Goal: Transaction & Acquisition: Book appointment/travel/reservation

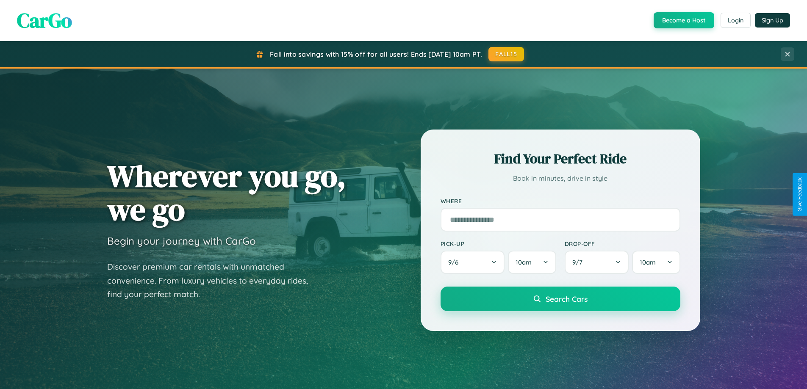
scroll to position [583, 0]
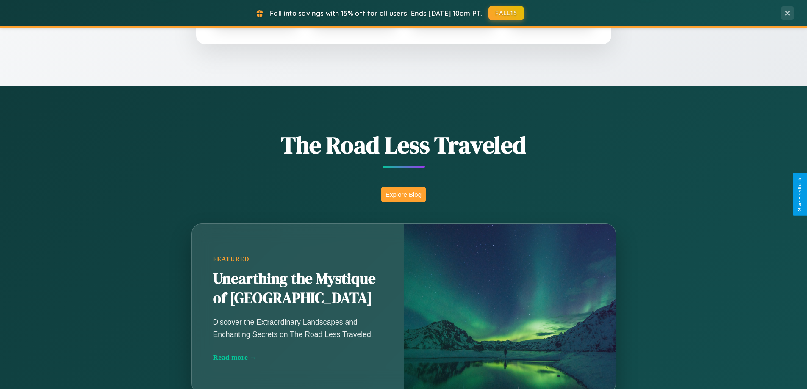
click at [403, 195] on button "Explore Blog" at bounding box center [403, 195] width 45 height 16
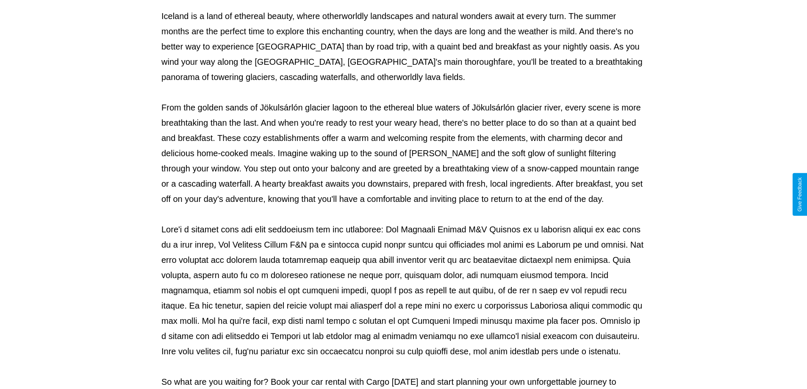
scroll to position [274, 0]
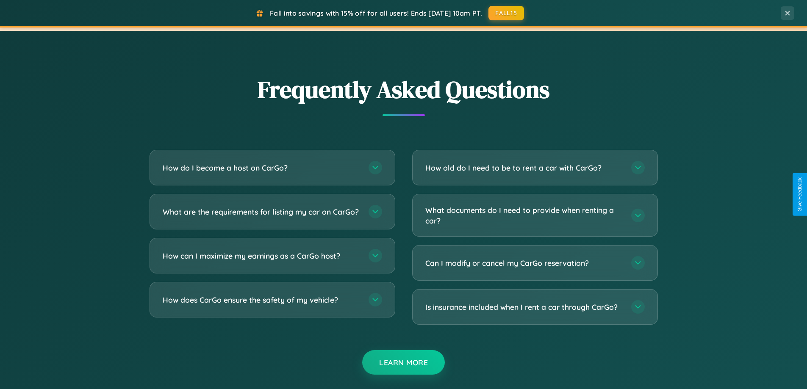
scroll to position [1631, 0]
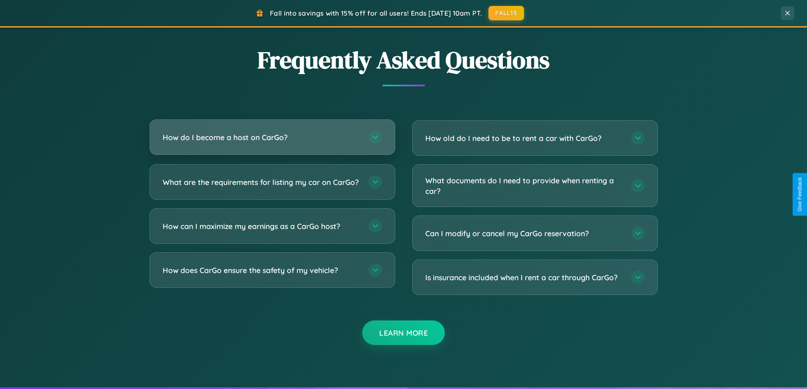
click at [272, 138] on h3 "How do I become a host on CarGo?" at bounding box center [261, 137] width 197 height 11
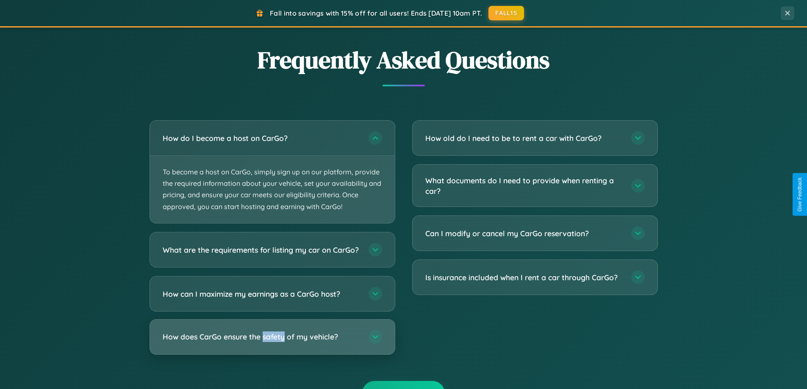
click at [272, 342] on h3 "How does CarGo ensure the safety of my vehicle?" at bounding box center [261, 337] width 197 height 11
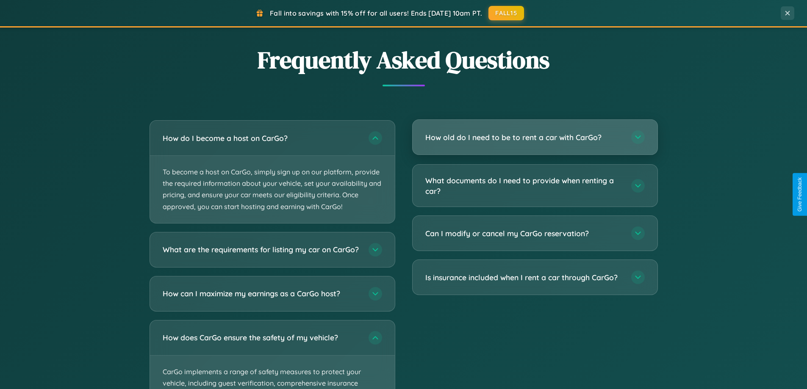
click at [535, 138] on h3 "How old do I need to be to rent a car with CarGo?" at bounding box center [524, 137] width 197 height 11
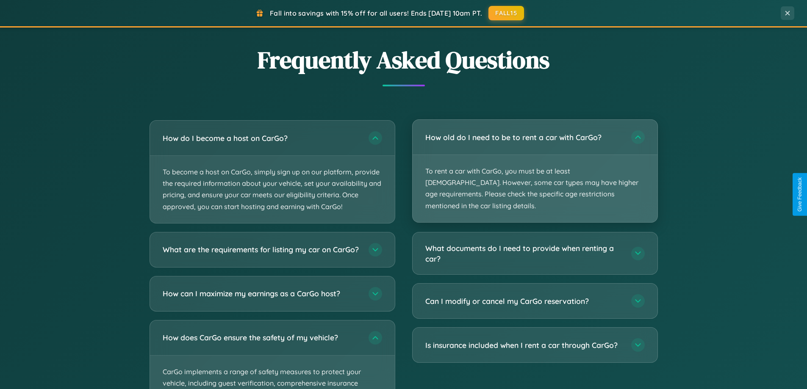
click at [535, 165] on p "To rent a car with CarGo, you must be at least [DEMOGRAPHIC_DATA]. However, som…" at bounding box center [535, 188] width 245 height 67
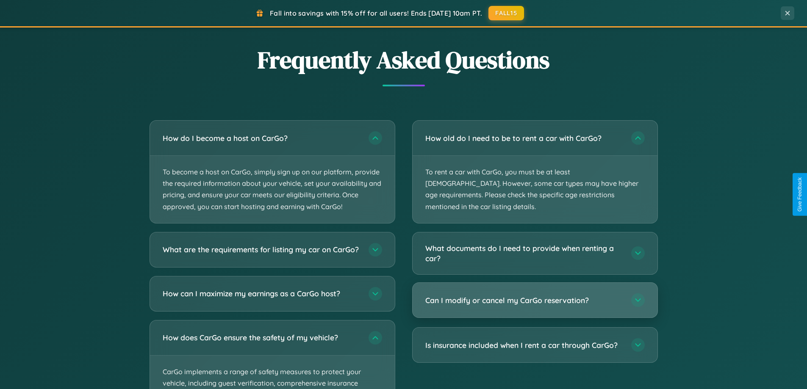
click at [535, 295] on h3 "Can I modify or cancel my CarGo reservation?" at bounding box center [524, 300] width 197 height 11
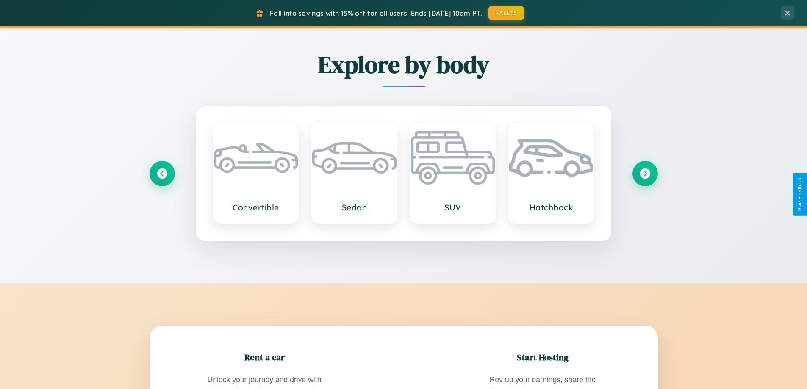
scroll to position [0, 0]
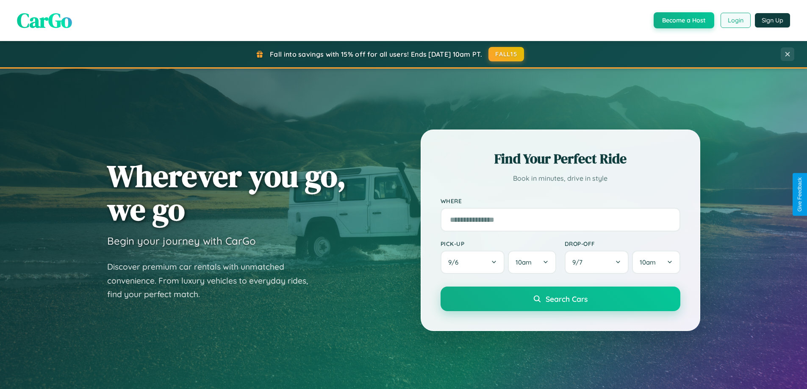
click at [735, 20] on button "Login" at bounding box center [736, 20] width 30 height 15
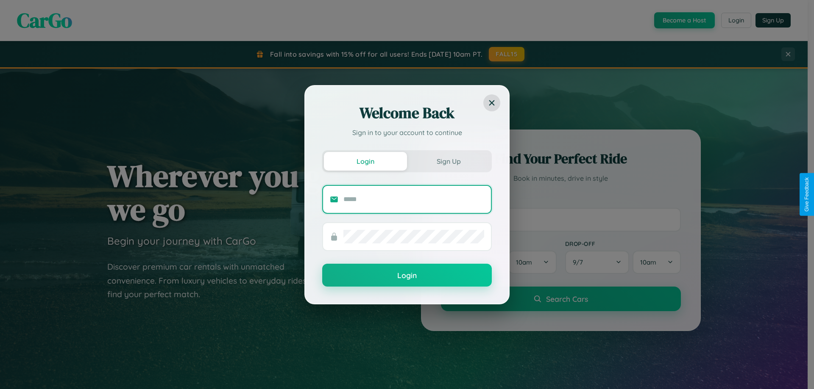
click at [414, 199] on input "text" at bounding box center [413, 200] width 141 height 14
type input "**********"
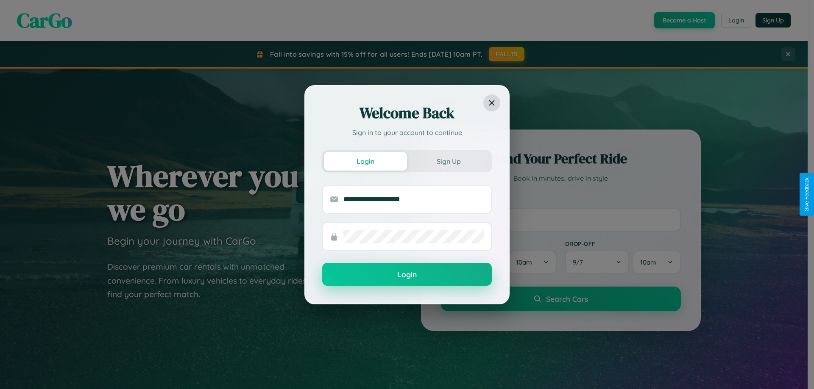
click at [407, 275] on button "Login" at bounding box center [407, 274] width 170 height 23
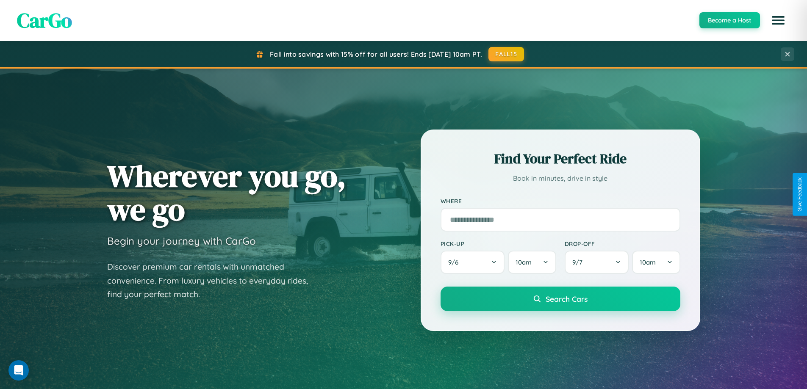
scroll to position [365, 0]
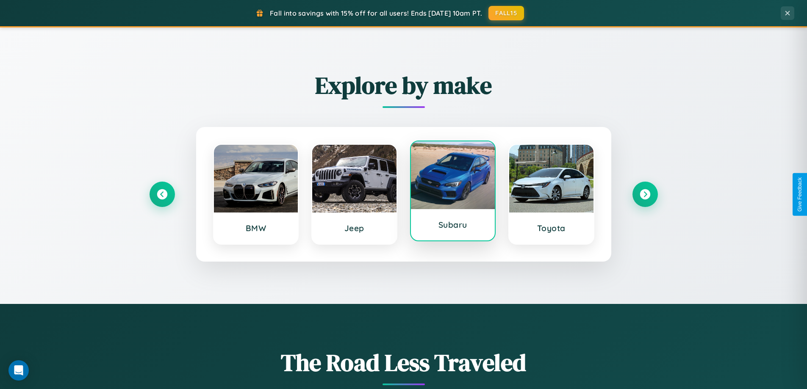
click at [453, 192] on div at bounding box center [453, 176] width 84 height 68
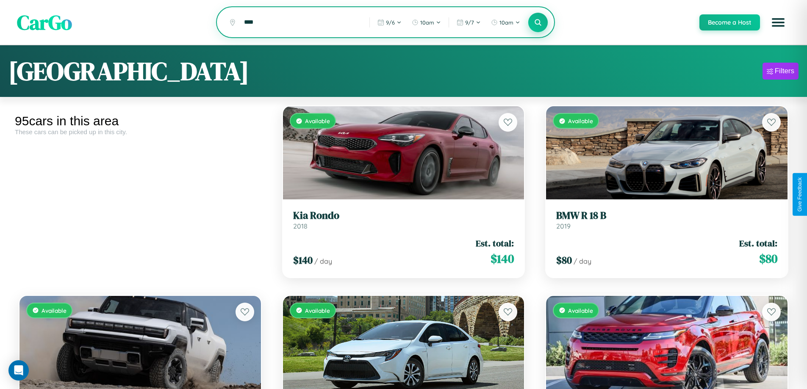
click at [538, 23] on icon at bounding box center [538, 22] width 8 height 8
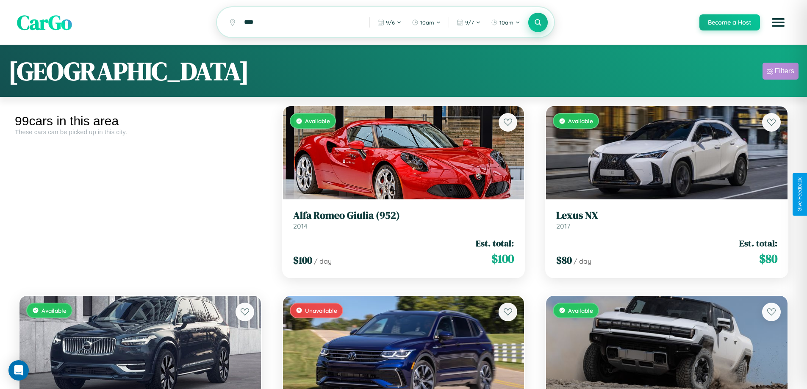
click at [781, 72] on div "Filters" at bounding box center [784, 71] width 19 height 8
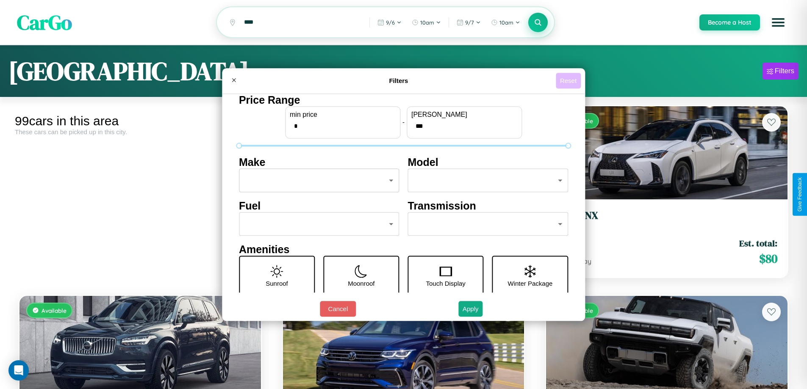
click at [570, 81] on button "Reset" at bounding box center [568, 81] width 25 height 16
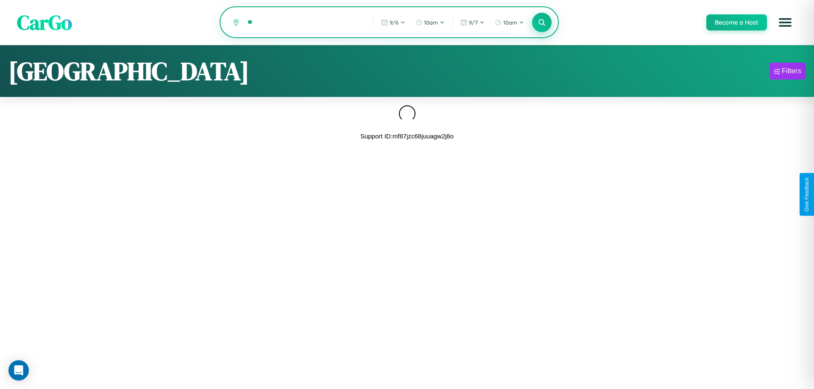
type input "*"
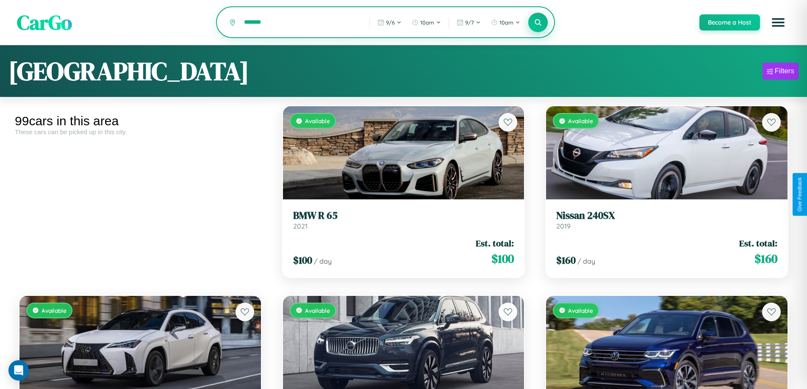
type input "*******"
click at [538, 23] on icon at bounding box center [538, 22] width 8 height 8
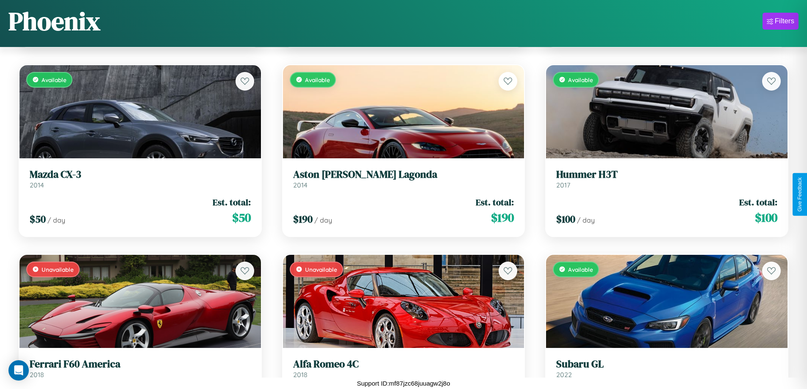
scroll to position [3535, 0]
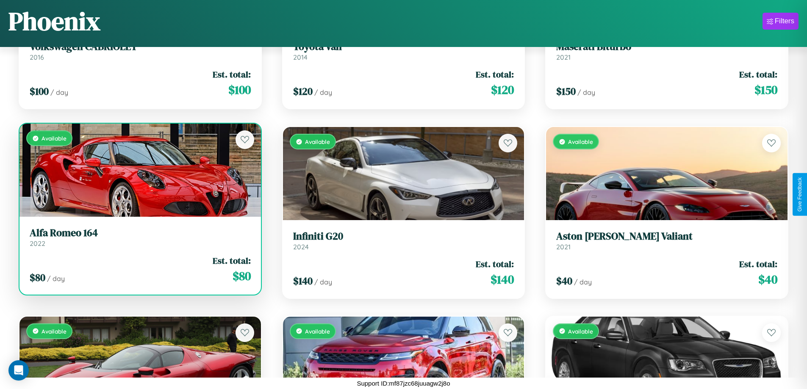
click at [139, 241] on link "Alfa Romeo 164 2022" at bounding box center [140, 237] width 221 height 21
